Goal: Transaction & Acquisition: Purchase product/service

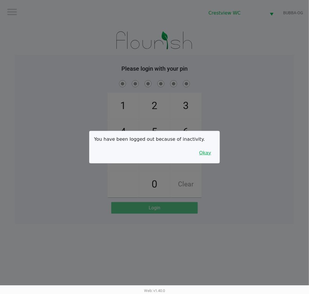
click at [204, 150] on button "Okay" at bounding box center [204, 152] width 19 height 11
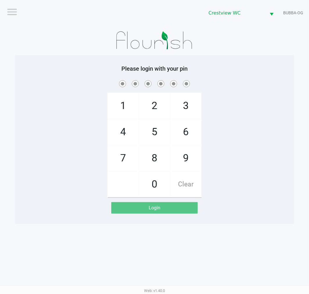
click at [227, 169] on div "1 4 7 2 5 8 0 3 6 9 Clear" at bounding box center [154, 138] width 279 height 118
checkbox input "true"
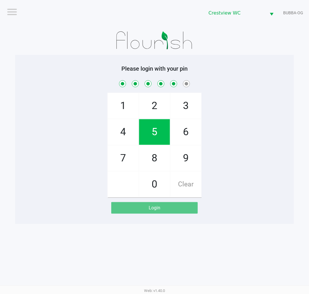
checkbox input "true"
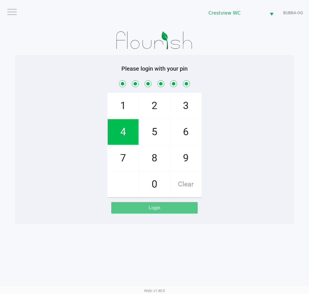
checkbox input "true"
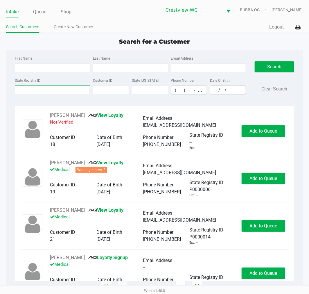
click at [48, 92] on input "State Registry ID" at bounding box center [52, 89] width 75 height 9
type input "3kh0142"
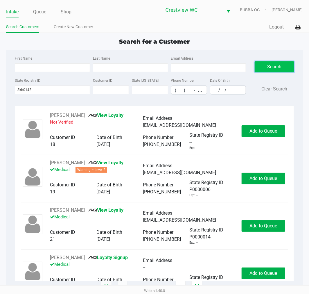
click at [278, 68] on button "Search" at bounding box center [274, 66] width 39 height 11
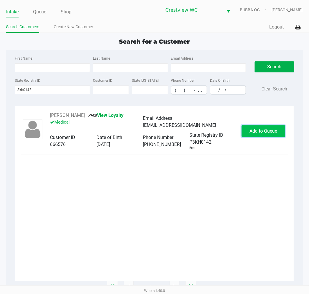
click at [265, 130] on span "Add to Queue" at bounding box center [264, 131] width 28 height 6
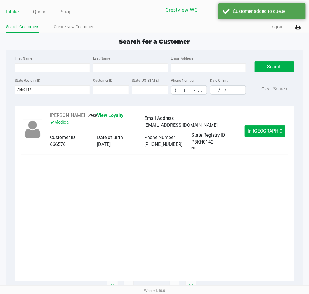
click at [268, 134] on span "In Queue" at bounding box center [272, 131] width 49 height 6
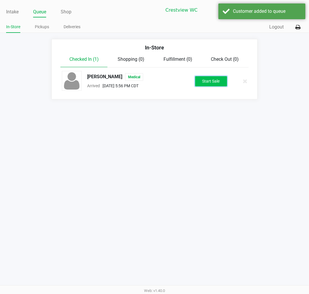
click at [211, 80] on button "Start Sale" at bounding box center [211, 81] width 32 height 10
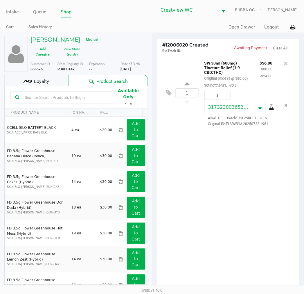
click at [51, 79] on div "Loyalty" at bounding box center [36, 81] width 64 height 12
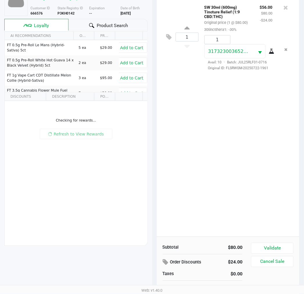
scroll to position [63, 0]
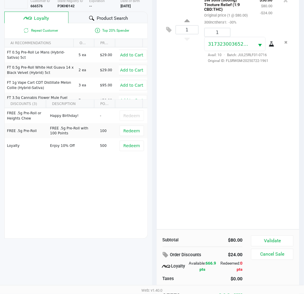
click at [269, 249] on button "Cancel Sale" at bounding box center [272, 254] width 42 height 11
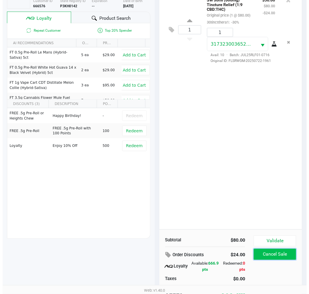
scroll to position [0, 0]
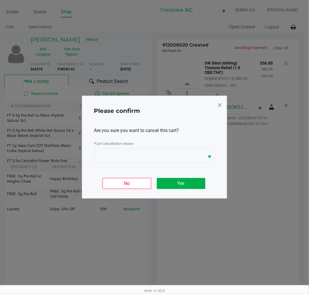
click at [221, 105] on span at bounding box center [219, 104] width 5 height 9
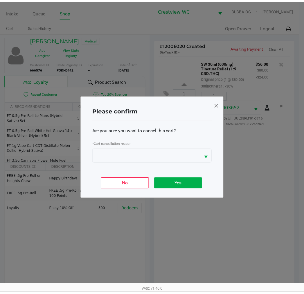
scroll to position [75, 0]
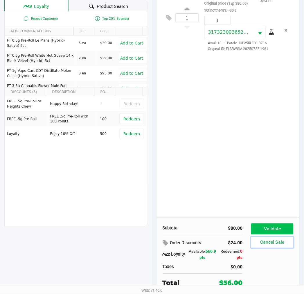
click at [281, 228] on button "Validate" at bounding box center [272, 228] width 42 height 11
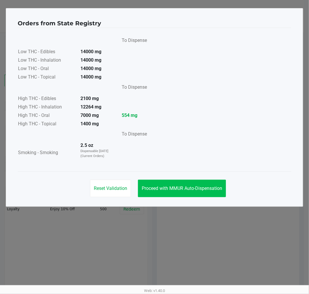
click at [179, 195] on button "Proceed with MMUR Auto-Dispensation" at bounding box center [182, 188] width 88 height 17
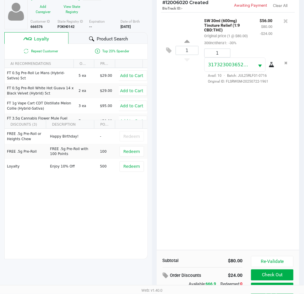
scroll to position [75, 0]
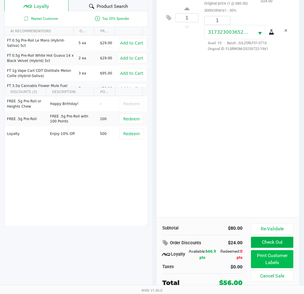
click at [278, 257] on button "Print Customer Labels" at bounding box center [272, 259] width 42 height 18
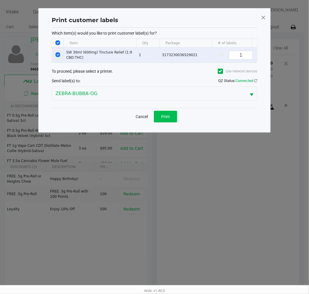
click at [165, 122] on button "Print" at bounding box center [165, 117] width 23 height 12
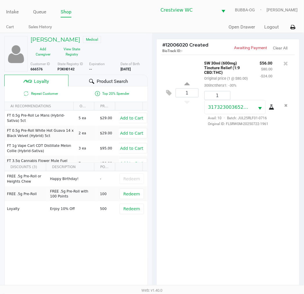
click at [210, 187] on div "1 SW 30ml (600mg) Tincture Relief (1:9 CBD:THC) Original price (1 @ $80.00) 30t…" at bounding box center [228, 174] width 143 height 238
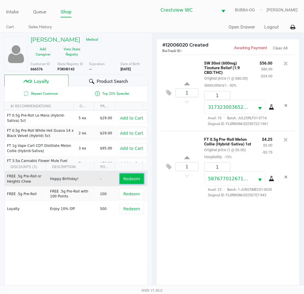
click at [131, 180] on span "Redeem" at bounding box center [131, 178] width 17 height 5
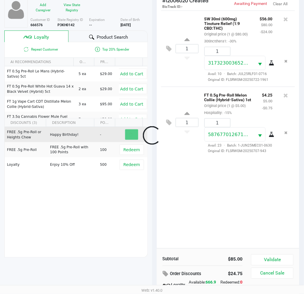
scroll to position [75, 0]
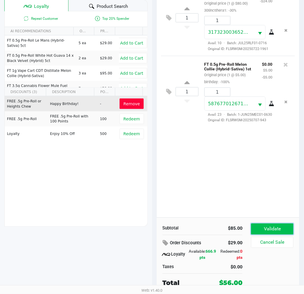
click at [283, 227] on button "Validate" at bounding box center [272, 228] width 42 height 11
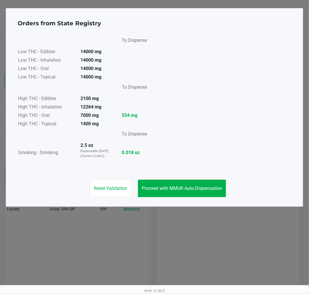
click at [200, 178] on div "Reset Validation Proceed with MMUR Auto-Dispensation" at bounding box center [155, 185] width 274 height 29
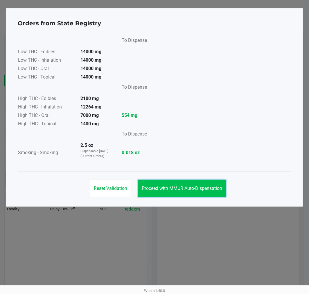
click at [196, 185] on span "Proceed with MMUR Auto-Dispensation" at bounding box center [182, 188] width 80 height 6
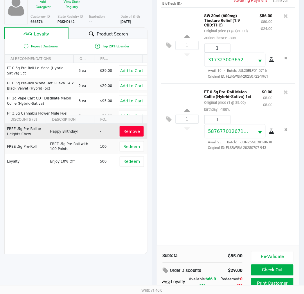
scroll to position [75, 0]
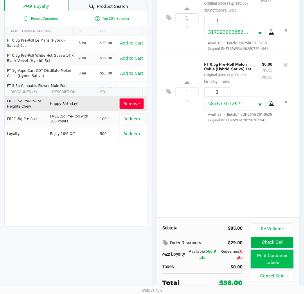
click at [274, 255] on button "Print Customer Labels" at bounding box center [272, 259] width 42 height 18
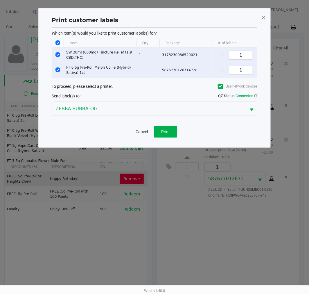
click at [57, 40] on th "Data table" at bounding box center [58, 43] width 12 height 8
click at [58, 42] on input "Select All Rows" at bounding box center [57, 42] width 5 height 5
checkbox input "false"
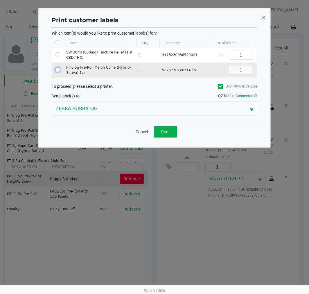
click at [58, 70] on input "Select Row" at bounding box center [57, 69] width 5 height 5
checkbox input "true"
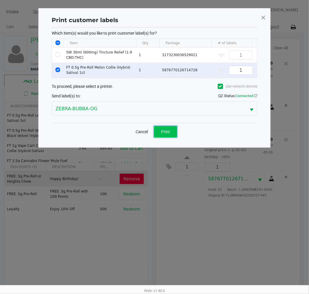
click at [162, 134] on span "Print" at bounding box center [165, 131] width 9 height 5
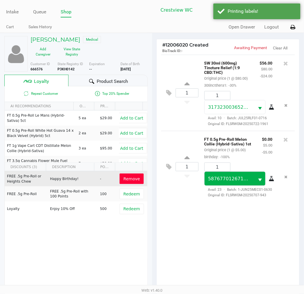
scroll to position [75, 0]
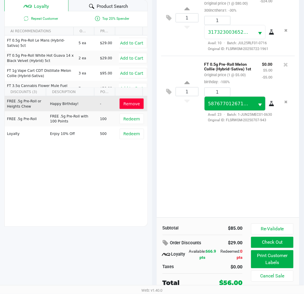
click at [277, 241] on button "Check Out" at bounding box center [272, 242] width 42 height 11
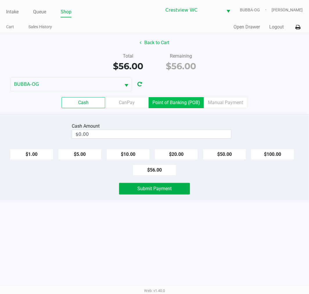
click at [185, 102] on label "Point of Banking (POB)" at bounding box center [176, 102] width 55 height 11
click at [0, 0] on 7 "Point of Banking (POB)" at bounding box center [0, 0] width 0 height 0
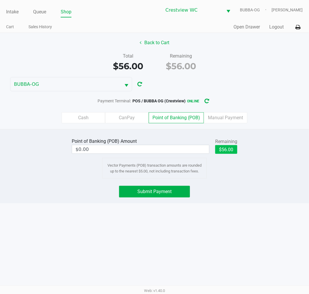
click at [225, 150] on button "$56.00" at bounding box center [226, 149] width 22 height 9
type input "$56.00"
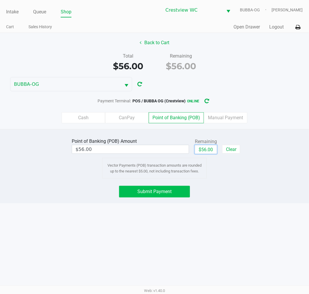
click at [167, 192] on span "Submit Payment" at bounding box center [154, 192] width 34 height 6
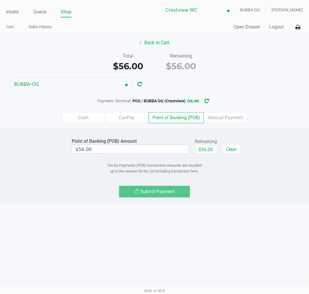
click at [158, 225] on div "Intake Queue Shop Crestview WC BUBBA-OG John Litwins Cart Sales History Quick S…" at bounding box center [154, 147] width 309 height 294
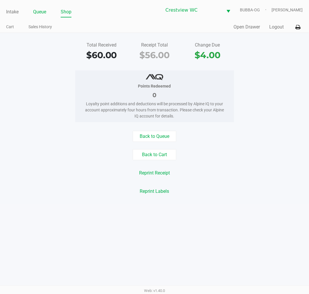
click at [37, 9] on link "Queue" at bounding box center [39, 12] width 13 height 8
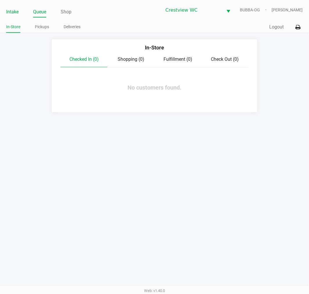
click at [11, 9] on link "Intake" at bounding box center [12, 12] width 12 height 8
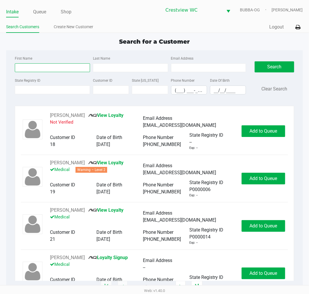
click at [43, 66] on input "First Name" at bounding box center [52, 67] width 75 height 9
type input "eddie`"
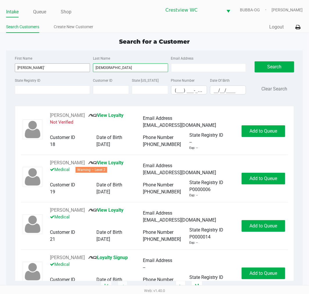
type input "pagan"
click at [53, 68] on input "eddie`" at bounding box center [52, 67] width 75 height 9
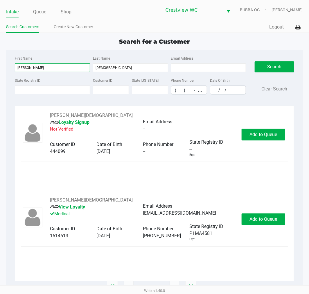
type input "eddie"
click at [263, 219] on button "Add to Queue" at bounding box center [264, 219] width 44 height 12
click at [260, 216] on span "In Queue" at bounding box center [272, 219] width 49 height 6
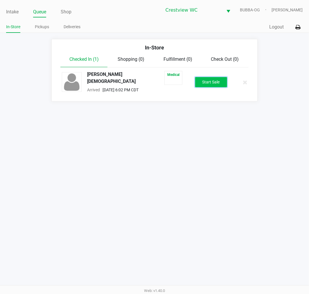
click at [212, 81] on button "Start Sale" at bounding box center [211, 82] width 32 height 10
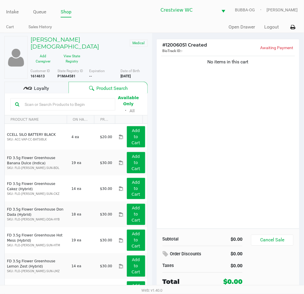
click at [225, 146] on div "No items in this cart" at bounding box center [228, 142] width 143 height 174
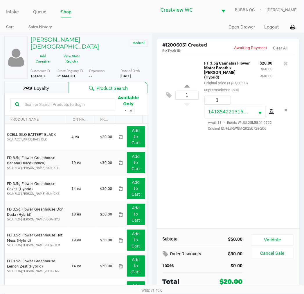
click at [45, 85] on span "Loyalty" at bounding box center [41, 88] width 15 height 7
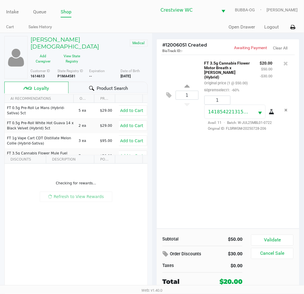
click at [189, 156] on div "1 FT 3.5g Cannabis Flower Motor Breath x Mike Larry (Hybrid) Original price (1 …" at bounding box center [228, 142] width 143 height 174
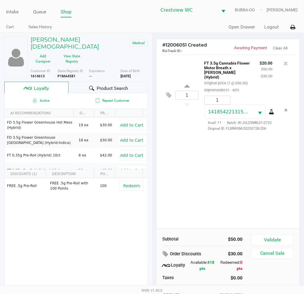
click at [226, 169] on div "1 FT 3.5g Cannabis Flower Motor Breath x Mike Larry (Hybrid) Original price (1 …" at bounding box center [228, 142] width 143 height 174
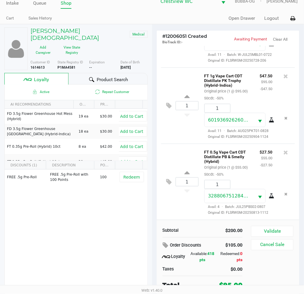
scroll to position [11, 0]
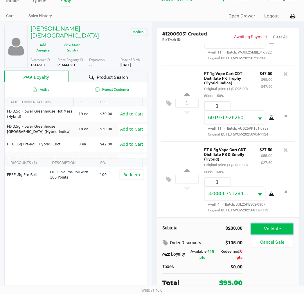
click at [266, 228] on button "Validate" at bounding box center [272, 228] width 42 height 11
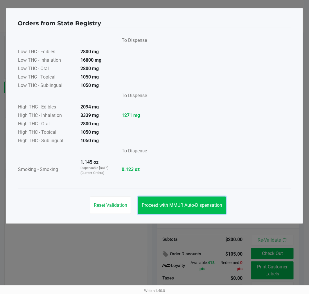
click at [165, 207] on span "Proceed with MMUR Auto-Dispensation" at bounding box center [182, 205] width 80 height 6
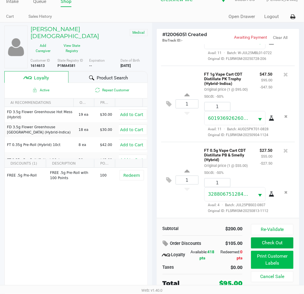
scroll to position [11, 0]
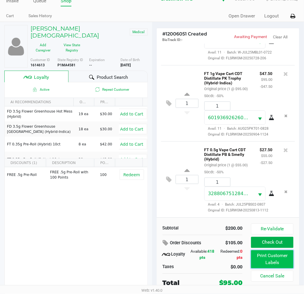
click at [274, 258] on button "Print Customer Labels" at bounding box center [272, 259] width 42 height 18
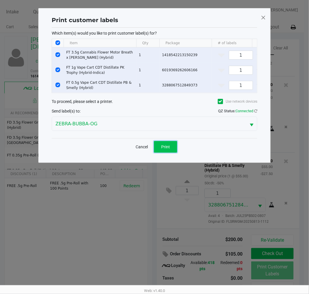
click at [164, 149] on span "Print" at bounding box center [165, 146] width 9 height 5
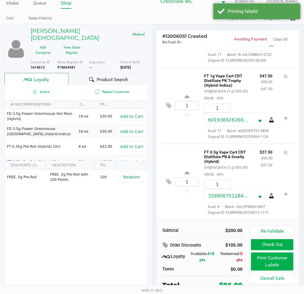
scroll to position [11, 0]
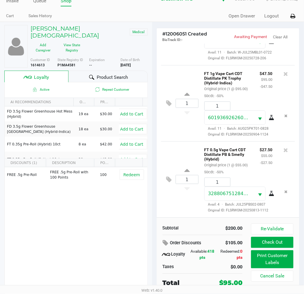
click at [267, 241] on button "Check Out" at bounding box center [272, 242] width 42 height 11
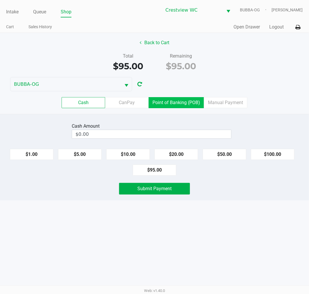
click at [176, 102] on label "Point of Banking (POB)" at bounding box center [176, 102] width 55 height 11
click at [0, 0] on 7 "Point of Banking (POB)" at bounding box center [0, 0] width 0 height 0
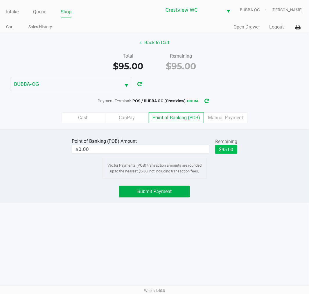
click at [225, 150] on button "$95.00" at bounding box center [226, 149] width 22 height 9
type input "$95.00"
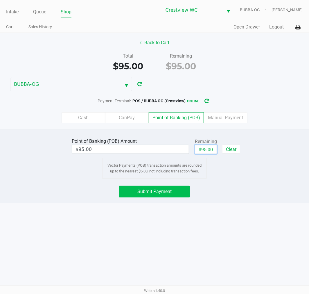
click at [166, 190] on span "Submit Payment" at bounding box center [154, 192] width 34 height 6
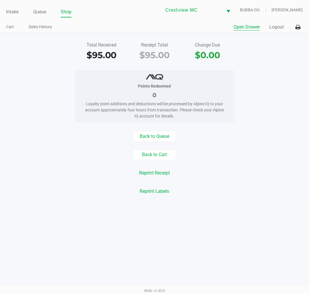
click at [252, 24] on button "Open Drawer" at bounding box center [247, 27] width 26 height 7
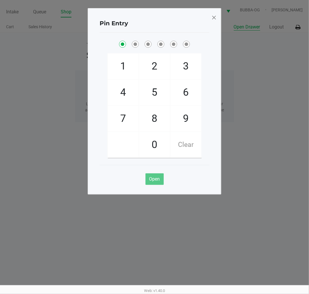
checkbox input "true"
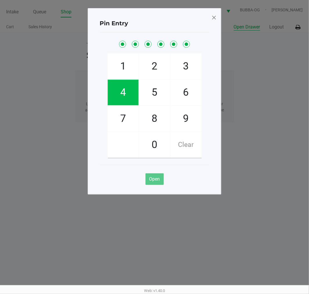
checkbox input "true"
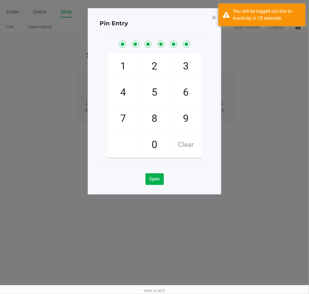
click at [226, 19] on ngb-modal-window "Pin Entry 1 4 7 2 5 8 0 3 6 9 Clear Open" at bounding box center [154, 147] width 309 height 294
click at [216, 21] on div at bounding box center [213, 18] width 5 height 10
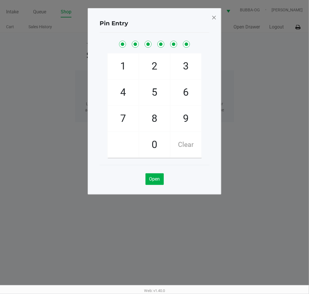
click at [216, 19] on span at bounding box center [213, 17] width 5 height 9
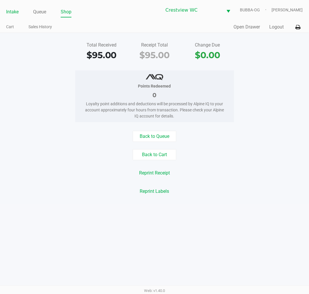
click at [10, 11] on link "Intake" at bounding box center [12, 12] width 12 height 8
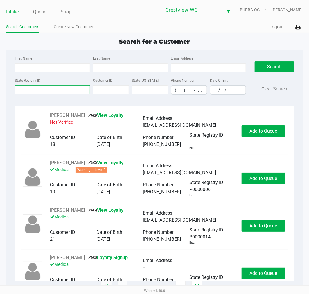
click at [30, 90] on input "State Registry ID" at bounding box center [52, 89] width 75 height 9
type input "7fr4927"
click at [274, 62] on button "Search" at bounding box center [274, 66] width 39 height 11
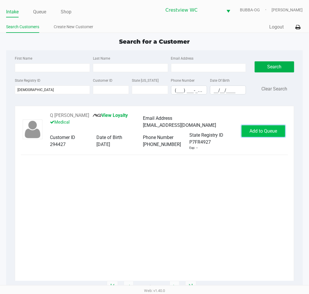
click at [260, 132] on span "Add to Queue" at bounding box center [264, 131] width 28 height 6
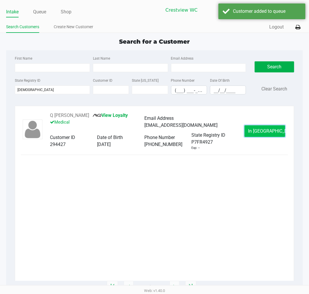
click at [259, 135] on button "In Queue" at bounding box center [265, 131] width 41 height 12
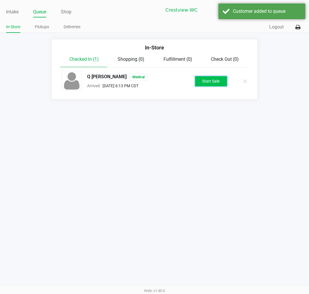
click at [213, 77] on button "Start Sale" at bounding box center [211, 81] width 32 height 10
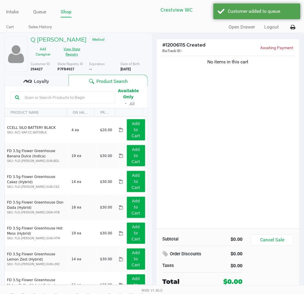
click at [85, 46] on button "View State Registry" at bounding box center [70, 51] width 29 height 15
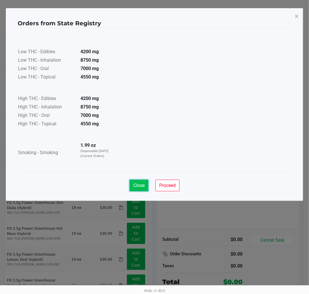
click at [143, 184] on span "Close" at bounding box center [138, 185] width 11 height 6
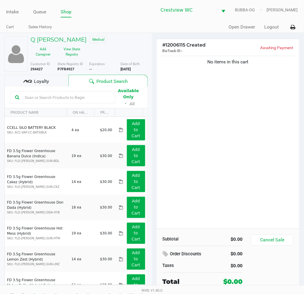
click at [42, 78] on span "Loyalty" at bounding box center [41, 81] width 15 height 7
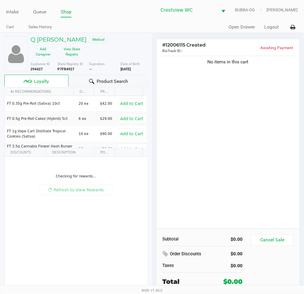
click at [237, 127] on div "No items in this cart" at bounding box center [228, 142] width 143 height 174
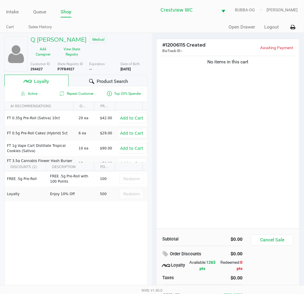
click at [265, 134] on div "No items in this cart" at bounding box center [228, 142] width 143 height 174
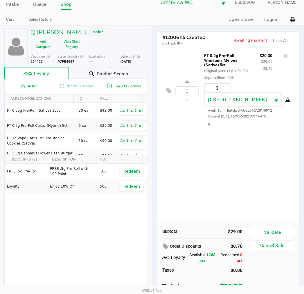
scroll to position [11, 0]
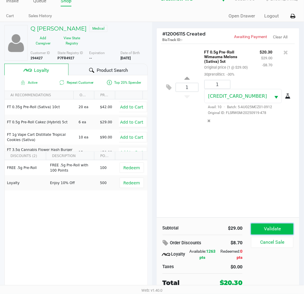
click at [272, 225] on button "Validate" at bounding box center [272, 228] width 42 height 11
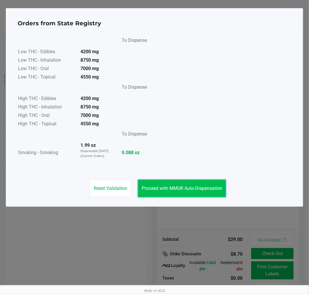
click at [181, 180] on button "Proceed with MMUR Auto-Dispensation" at bounding box center [182, 188] width 88 height 17
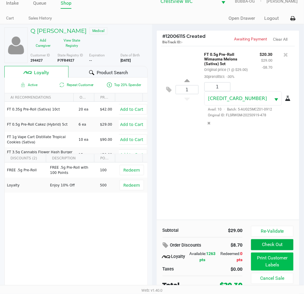
scroll to position [11, 0]
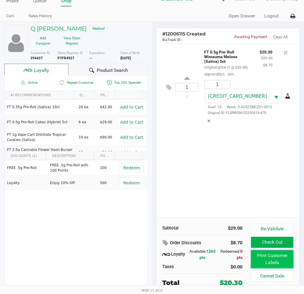
click at [275, 257] on button "Print Customer Labels" at bounding box center [272, 259] width 42 height 18
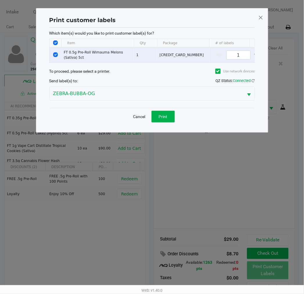
scroll to position [0, 0]
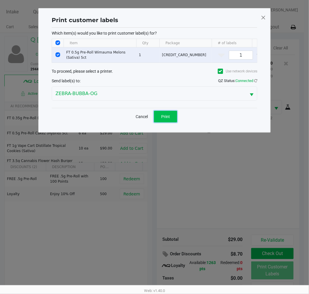
click at [166, 119] on span "Print" at bounding box center [165, 116] width 9 height 5
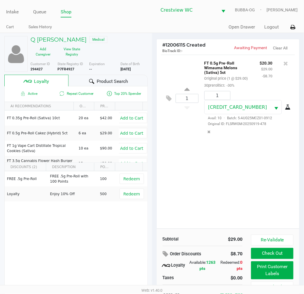
click at [274, 258] on button "Check Out" at bounding box center [272, 253] width 42 height 11
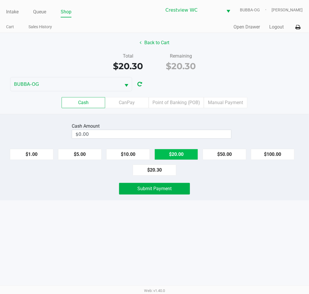
click at [182, 156] on button "$20.00" at bounding box center [177, 154] width 44 height 11
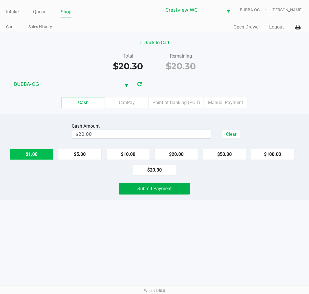
click at [34, 155] on button "$1.00" at bounding box center [32, 154] width 44 height 11
type input "$21.00"
click at [155, 189] on span "Submit Payment" at bounding box center [154, 189] width 34 height 6
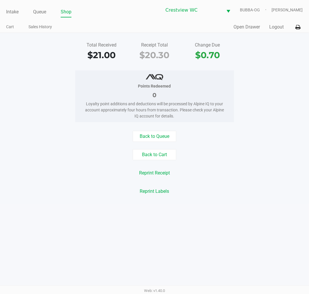
click at [43, 14] on link "Queue" at bounding box center [39, 12] width 13 height 8
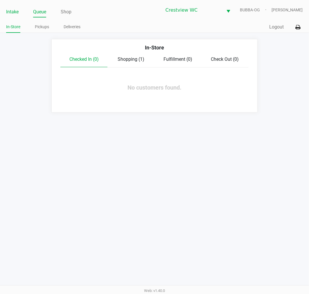
click at [15, 11] on link "Intake" at bounding box center [12, 12] width 12 height 8
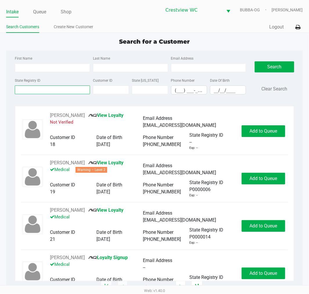
click at [35, 90] on input "State Registry ID" at bounding box center [52, 89] width 75 height 9
type input "8ay0787"
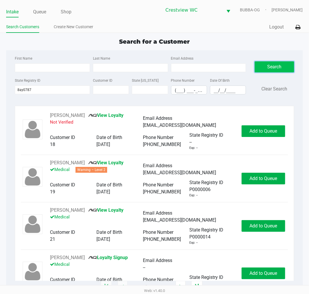
click at [279, 68] on button "Search" at bounding box center [274, 66] width 39 height 11
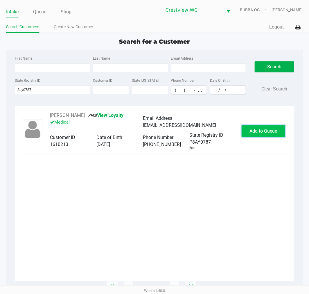
click at [260, 129] on span "Add to Queue" at bounding box center [264, 131] width 28 height 6
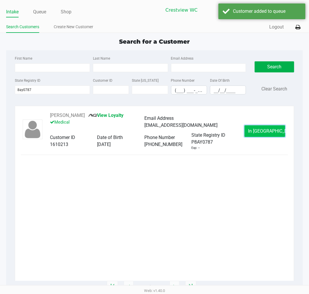
click at [260, 133] on span "In Queue" at bounding box center [272, 131] width 49 height 6
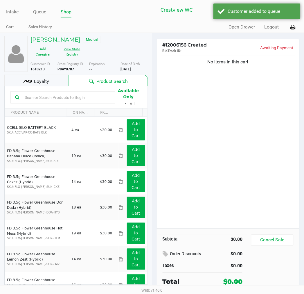
drag, startPoint x: 82, startPoint y: 51, endPoint x: 78, endPoint y: 51, distance: 4.7
click at [78, 51] on button "View State Registry" at bounding box center [70, 51] width 29 height 15
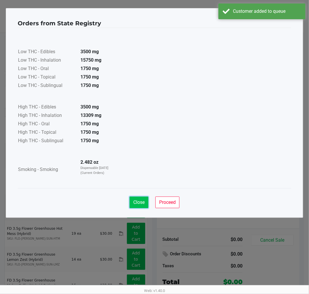
click at [140, 207] on button "Close" at bounding box center [139, 202] width 19 height 12
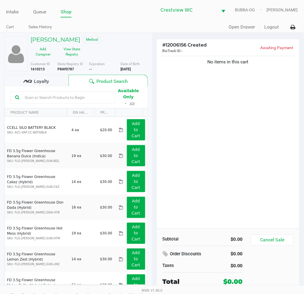
click at [58, 83] on div "Loyalty" at bounding box center [36, 81] width 64 height 12
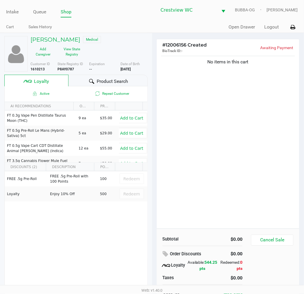
click at [210, 167] on div "No items in this cart" at bounding box center [228, 142] width 143 height 174
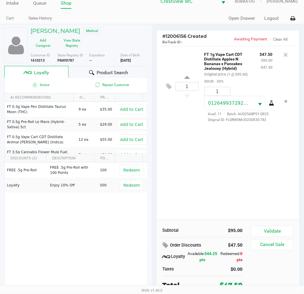
scroll to position [11, 0]
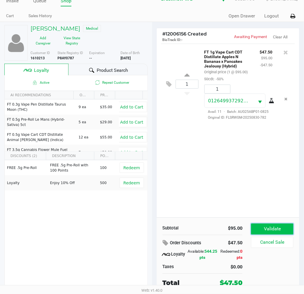
click at [279, 230] on button "Validate" at bounding box center [272, 228] width 42 height 11
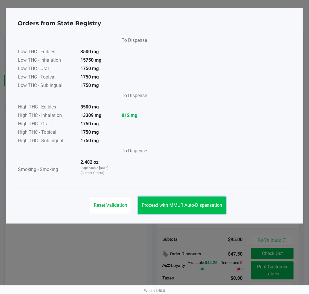
click at [181, 204] on span "Proceed with MMUR Auto-Dispensation" at bounding box center [182, 205] width 80 height 6
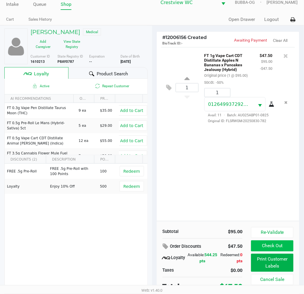
scroll to position [11, 0]
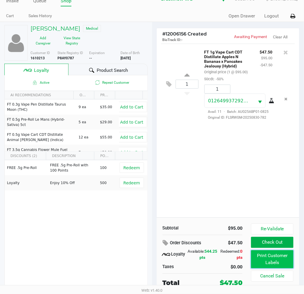
click at [277, 259] on button "Print Customer Labels" at bounding box center [272, 259] width 42 height 18
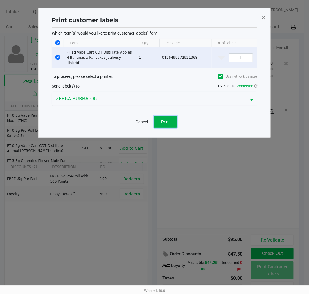
click at [174, 122] on button "Print" at bounding box center [165, 122] width 23 height 12
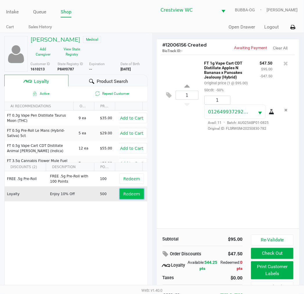
click at [133, 195] on span "Redeem" at bounding box center [131, 193] width 17 height 5
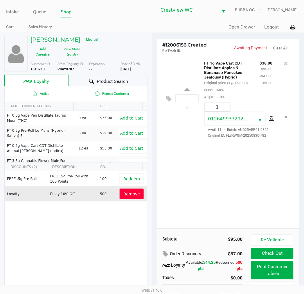
scroll to position [11, 0]
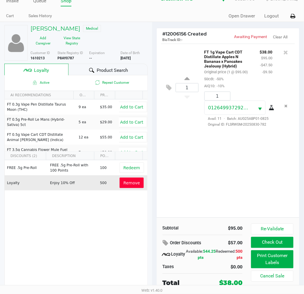
click at [278, 243] on button "Check Out" at bounding box center [272, 242] width 42 height 11
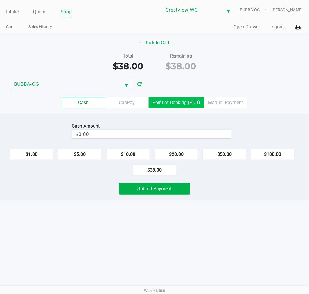
click at [183, 101] on label "Point of Banking (POB)" at bounding box center [176, 102] width 55 height 11
click at [0, 0] on 7 "Point of Banking (POB)" at bounding box center [0, 0] width 0 height 0
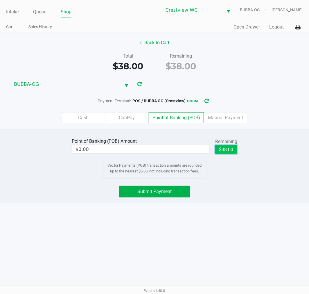
click at [232, 149] on button "$38.00" at bounding box center [226, 149] width 22 height 9
type input "$38.00"
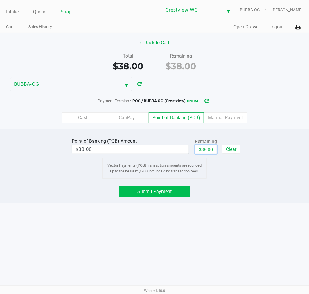
click at [171, 192] on span "Submit Payment" at bounding box center [154, 192] width 34 height 6
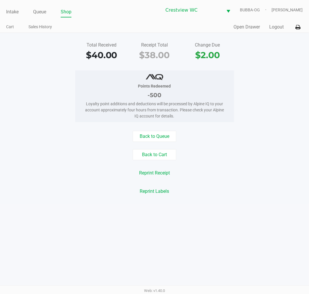
click at [12, 10] on link "Intake" at bounding box center [12, 12] width 12 height 8
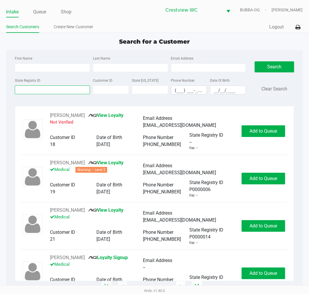
click at [65, 89] on input "State Registry ID" at bounding box center [52, 89] width 75 height 9
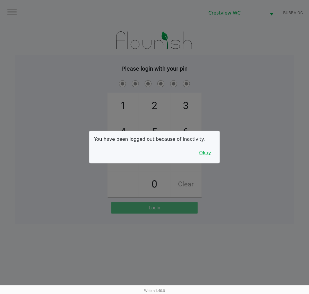
click at [210, 156] on button "Okay" at bounding box center [204, 152] width 19 height 11
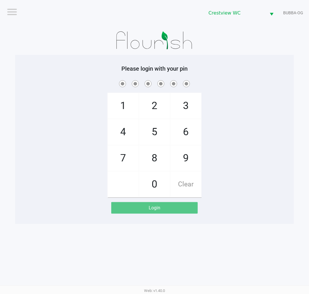
click at [222, 176] on div "1 4 7 2 5 8 0 3 6 9 Clear" at bounding box center [154, 138] width 279 height 118
checkbox input "true"
checkbox input "false"
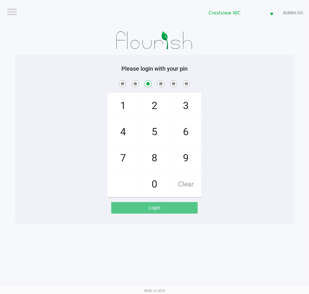
checkbox input "false"
checkbox input "true"
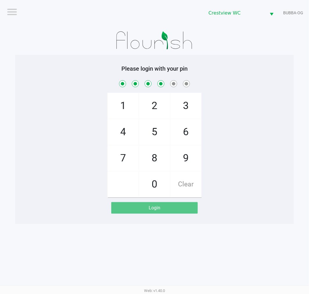
checkbox input "true"
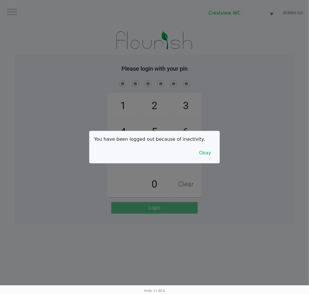
click at [207, 157] on button "Okay" at bounding box center [204, 152] width 19 height 11
click at [222, 177] on div "1 4 7 2 5 8 0 3 6 9 Clear" at bounding box center [154, 138] width 279 height 118
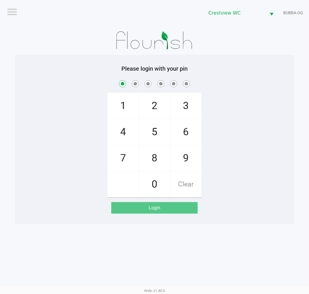
checkbox input "true"
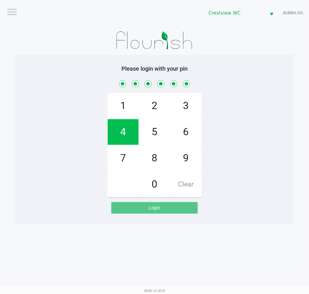
checkbox input "true"
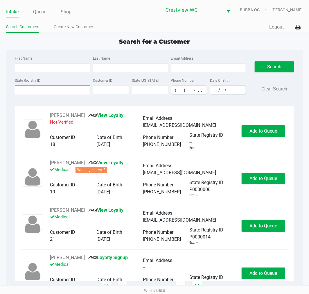
click at [47, 89] on input "State Registry ID" at bounding box center [52, 89] width 75 height 9
type input "1xm4726"
click at [275, 69] on button "Search" at bounding box center [274, 66] width 39 height 11
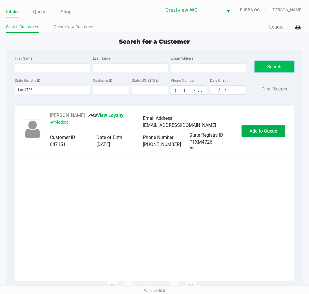
click at [261, 132] on span "Add to Queue" at bounding box center [264, 131] width 28 height 6
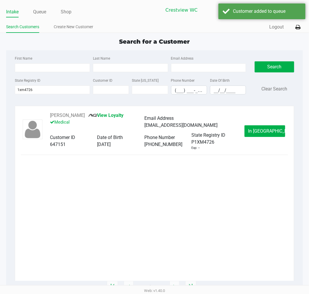
click at [256, 143] on div "LOGAN ZAPLETAL View Loyalty Medical Email Address loganzap08@gmail.com Customer…" at bounding box center [154, 131] width 267 height 38
click at [265, 126] on button "In Queue" at bounding box center [265, 131] width 41 height 12
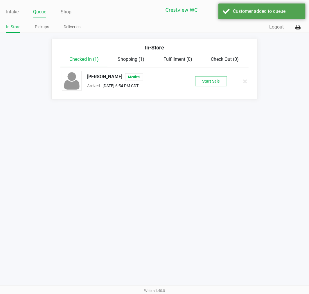
click at [208, 91] on li "LOGAN ZAPLETAL Medical Arrived Sep 25, 2025 6:54 PM CDT Start Sale" at bounding box center [154, 80] width 197 height 27
click at [216, 86] on button "Start Sale" at bounding box center [211, 81] width 32 height 10
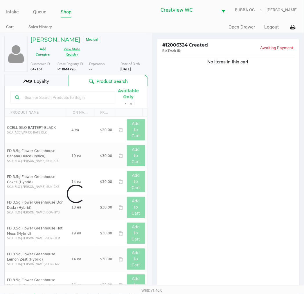
click at [77, 53] on button "View State Registry" at bounding box center [70, 51] width 29 height 15
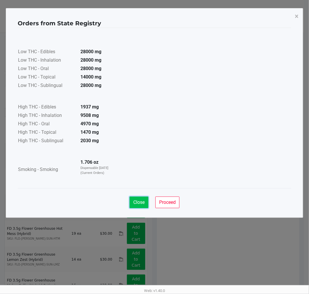
click at [140, 205] on button "Close" at bounding box center [139, 202] width 19 height 12
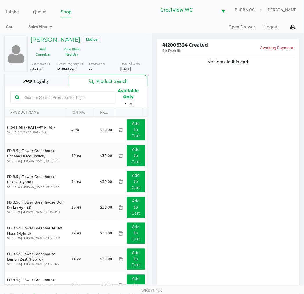
click at [46, 81] on span "Loyalty" at bounding box center [41, 81] width 15 height 7
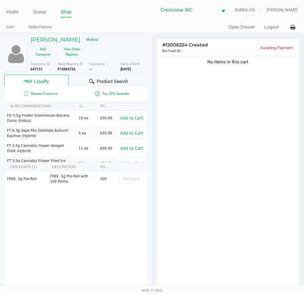
click at [223, 139] on div "No items in this cart" at bounding box center [228, 174] width 143 height 238
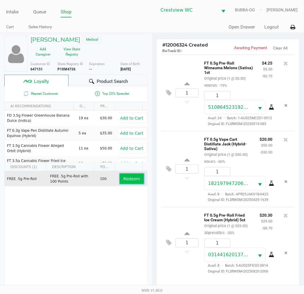
click at [132, 176] on span "Redeem" at bounding box center [131, 178] width 17 height 5
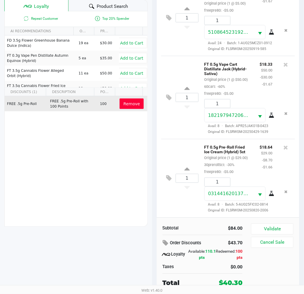
scroll to position [37, 0]
click at [266, 234] on button "Validate" at bounding box center [272, 228] width 42 height 11
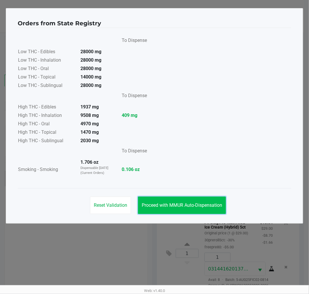
drag, startPoint x: 184, startPoint y: 209, endPoint x: 185, endPoint y: 204, distance: 4.4
click at [184, 209] on button "Proceed with MMUR Auto-Dispensation" at bounding box center [182, 204] width 88 height 17
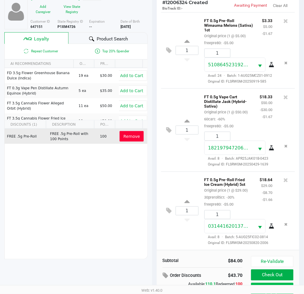
scroll to position [75, 0]
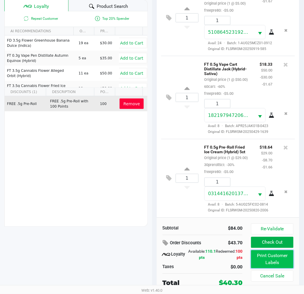
click at [272, 259] on button "Print Customer Labels" at bounding box center [272, 259] width 42 height 18
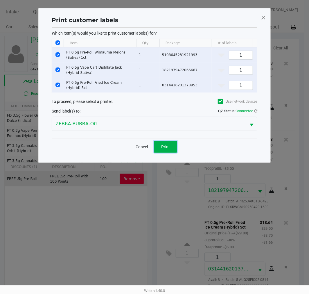
click at [167, 149] on span "Print" at bounding box center [165, 146] width 9 height 5
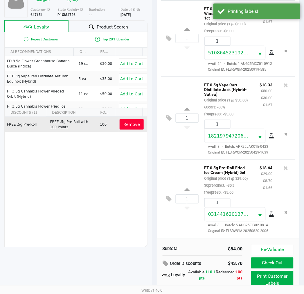
scroll to position [75, 0]
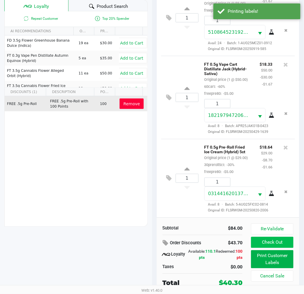
click at [277, 242] on button "Check Out" at bounding box center [272, 242] width 42 height 11
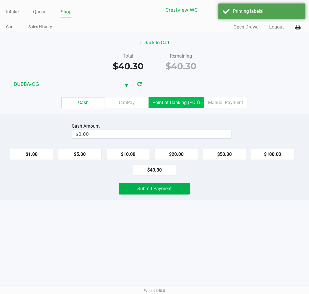
click at [183, 103] on label "Point of Banking (POB)" at bounding box center [176, 102] width 55 height 11
click at [0, 0] on 7 "Point of Banking (POB)" at bounding box center [0, 0] width 0 height 0
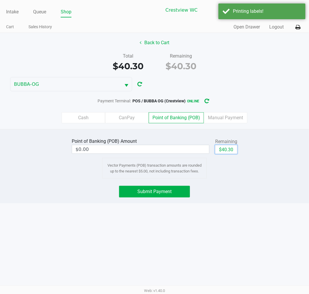
click at [233, 152] on button "$40.30" at bounding box center [226, 149] width 22 height 9
type input "$40.30"
click at [182, 177] on div "Vector Payments (POB) transaction amounts are rounded up to the nearest $5.00, …" at bounding box center [154, 168] width 105 height 21
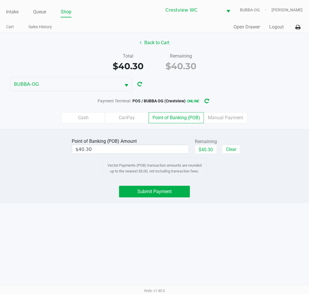
click at [164, 192] on span "Submit Payment" at bounding box center [154, 192] width 34 height 6
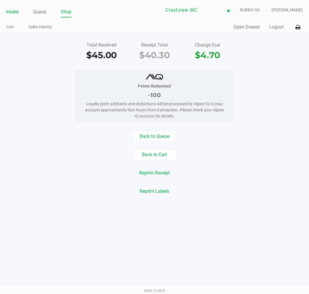
click at [17, 13] on link "Intake" at bounding box center [12, 12] width 12 height 8
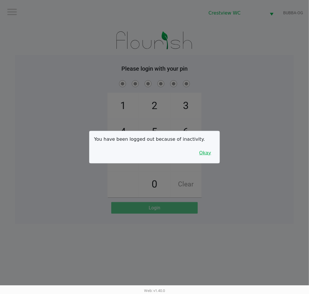
click at [206, 154] on button "Okay" at bounding box center [204, 152] width 19 height 11
click at [241, 126] on div "1 4 7 2 5 8 0 3 6 9 Clear" at bounding box center [154, 138] width 279 height 118
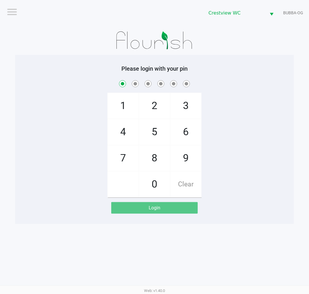
checkbox input "true"
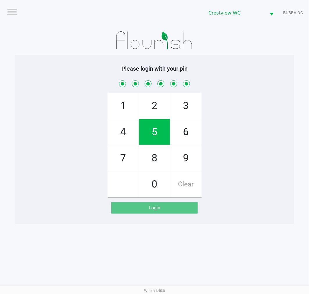
checkbox input "true"
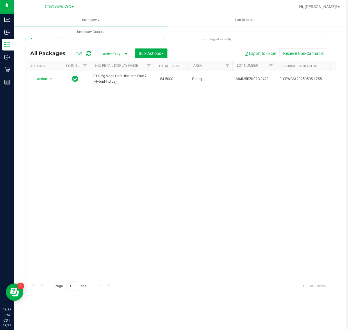
drag, startPoint x: 0, startPoint y: 0, endPoint x: -140, endPoint y: 14, distance: 141.0
click at [0, 14] on html "Analytics Inbound Inventory Outbound Retail Reports 06:56 PM CDT [DATE] 09/25 C…" at bounding box center [174, 165] width 348 height 330
type input "static stock"
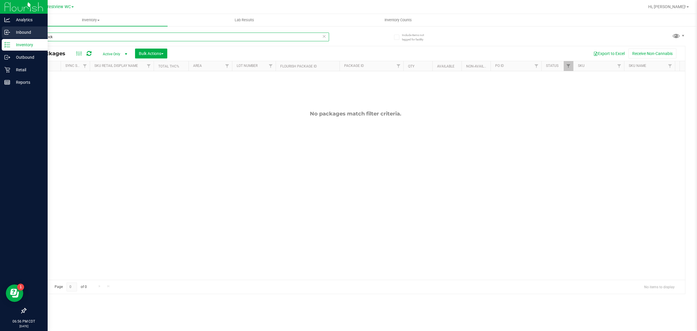
drag, startPoint x: 89, startPoint y: 35, endPoint x: 0, endPoint y: 35, distance: 89.5
click at [0, 35] on div "Analytics Inbound Inventory Outbound Retail Reports 06:56 PM CDT [DATE] 09/25 C…" at bounding box center [348, 165] width 697 height 331
